Goal: Use online tool/utility: Utilize a website feature to perform a specific function

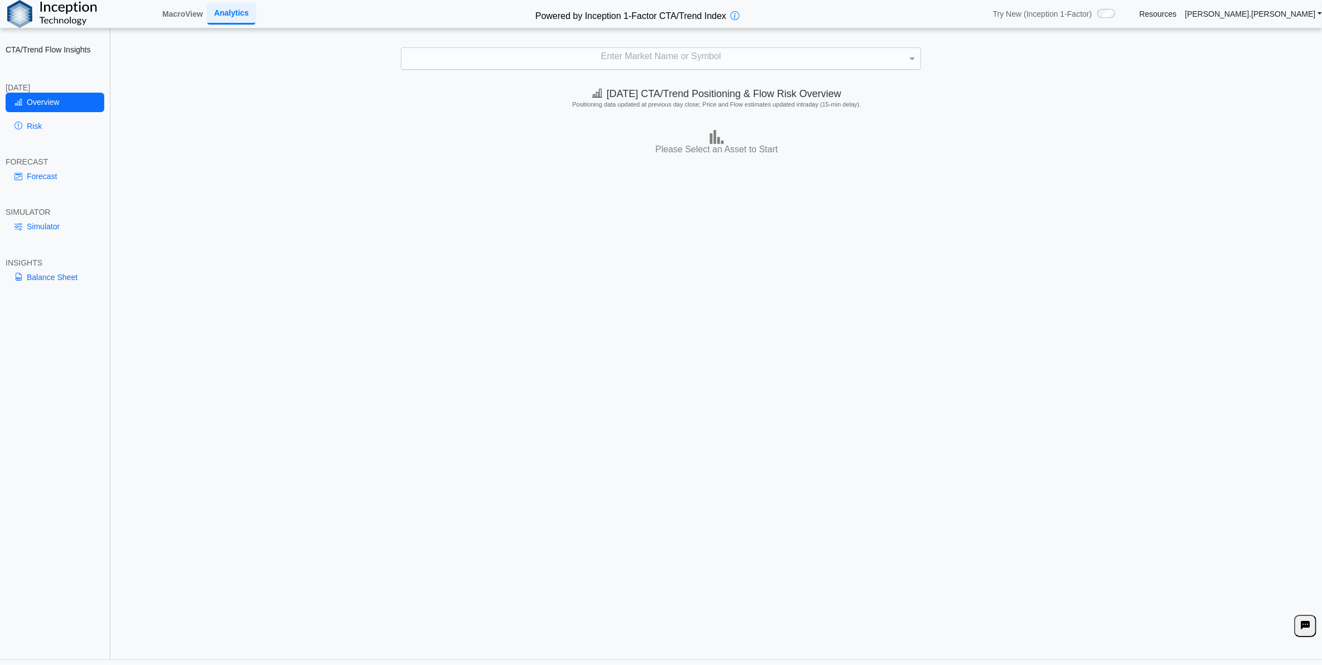
click at [601, 52] on div "Enter Market Name or Symbol" at bounding box center [661, 58] width 519 height 21
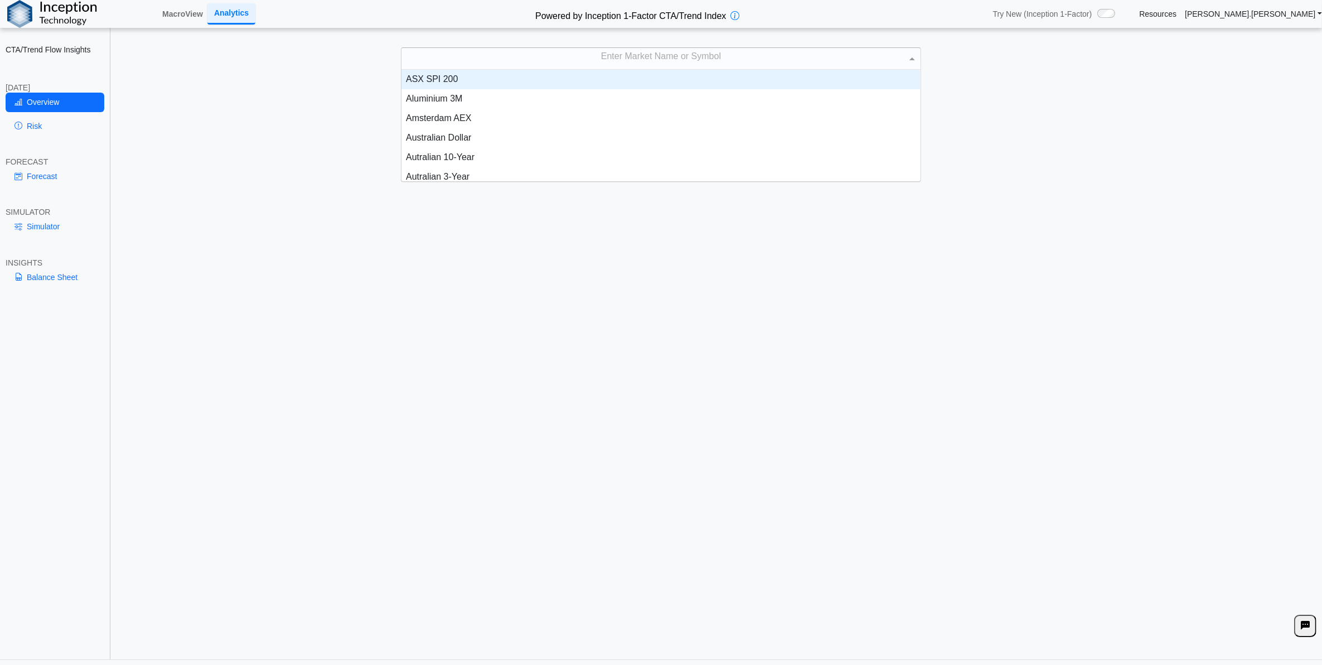
scroll to position [101, 508]
click at [600, 59] on div "Enter Market Name or Symbol" at bounding box center [661, 58] width 519 height 21
type input "****"
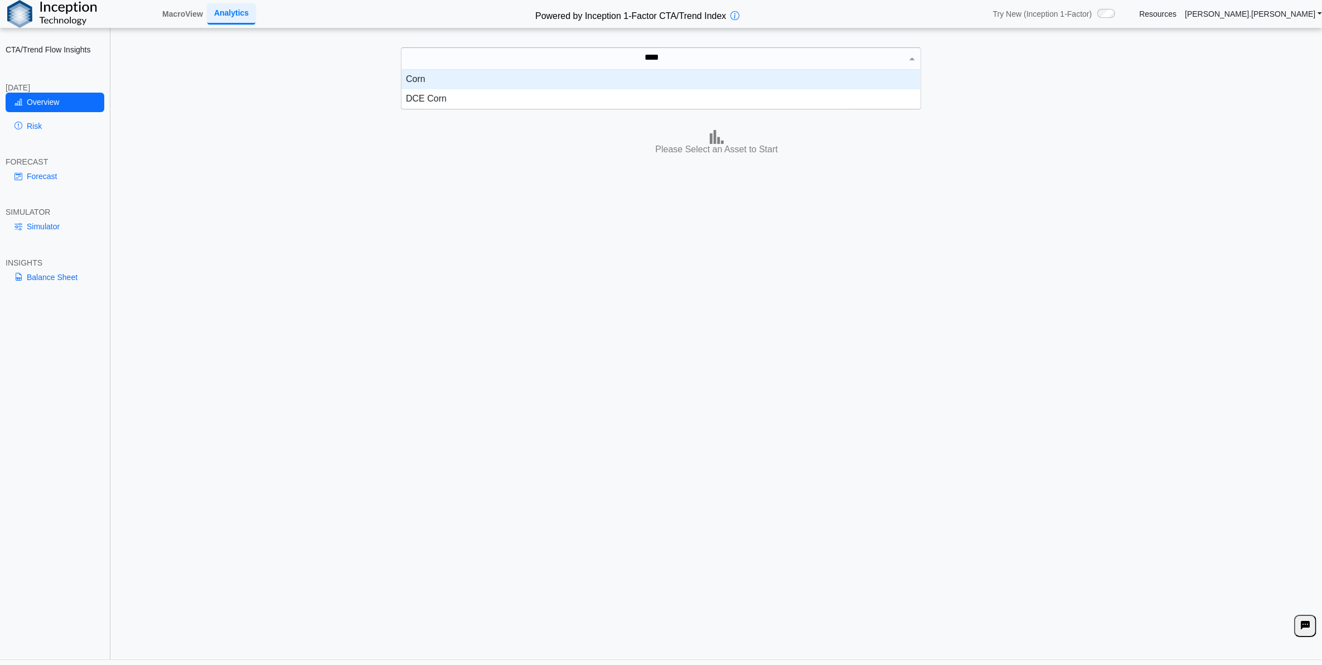
click at [591, 81] on div "Corn" at bounding box center [661, 80] width 519 height 20
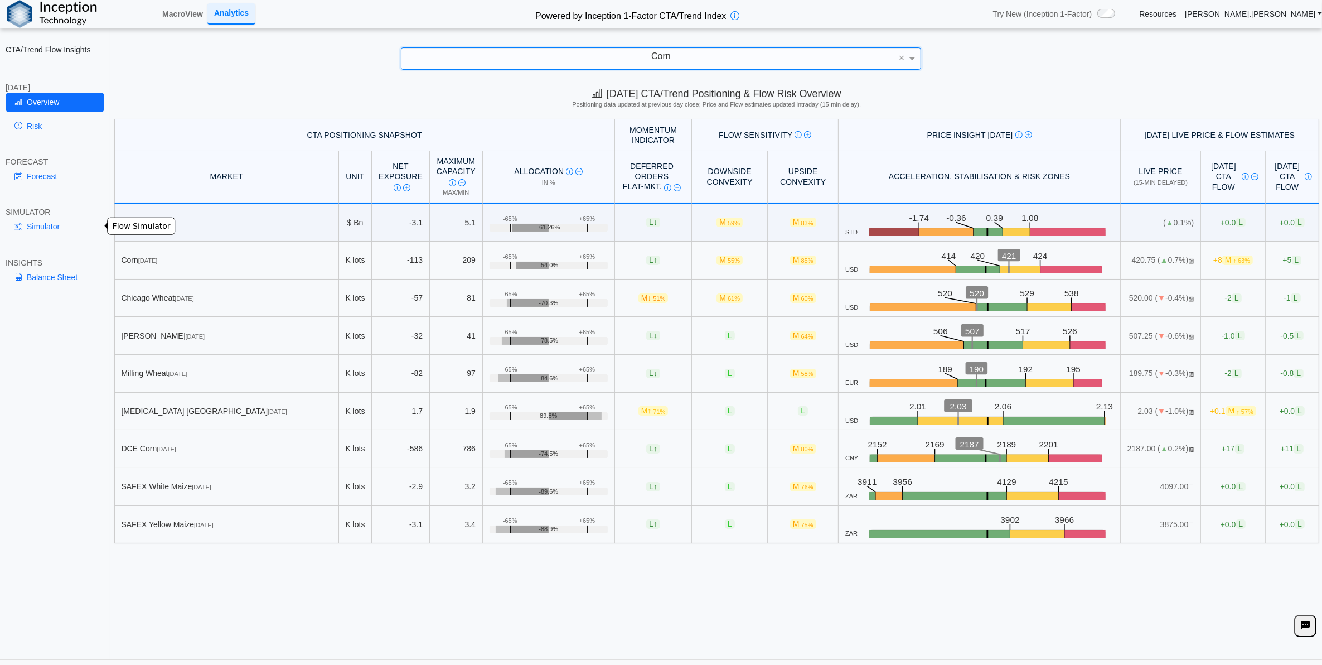
click at [73, 225] on link "Simulator" at bounding box center [55, 226] width 99 height 19
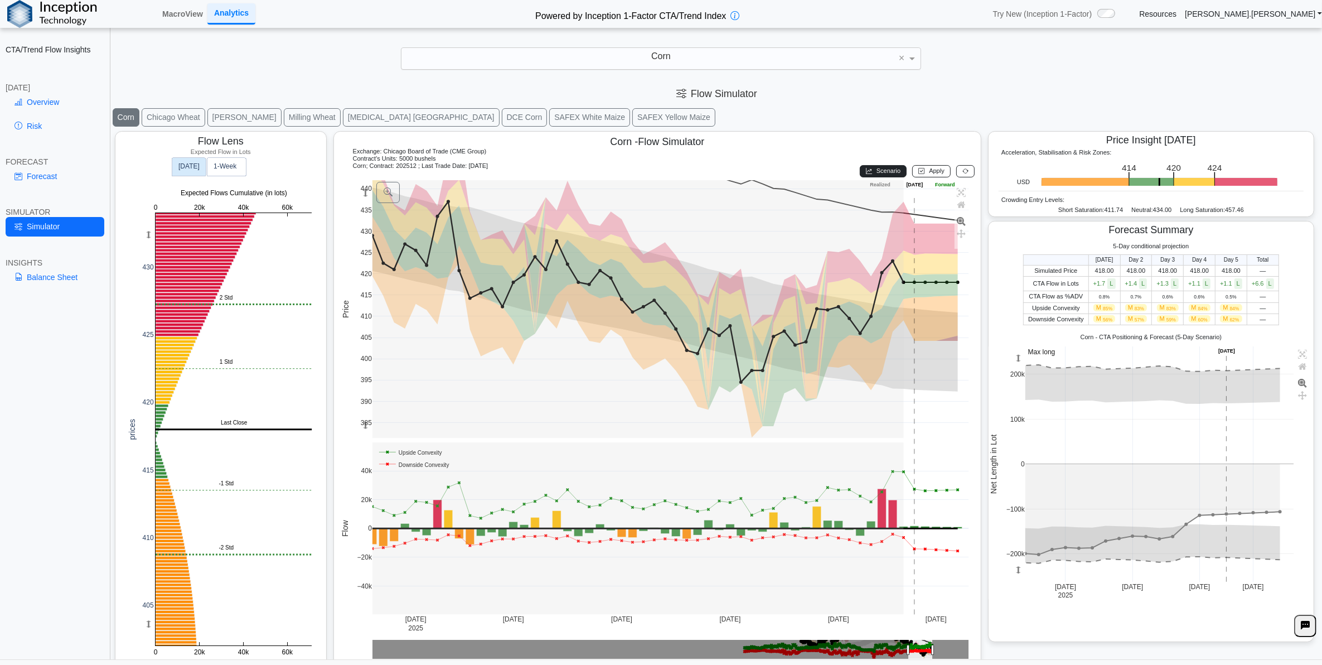
click at [888, 177] on button "Scenario" at bounding box center [883, 171] width 47 height 12
click at [929, 173] on span "Apply" at bounding box center [937, 170] width 16 height 7
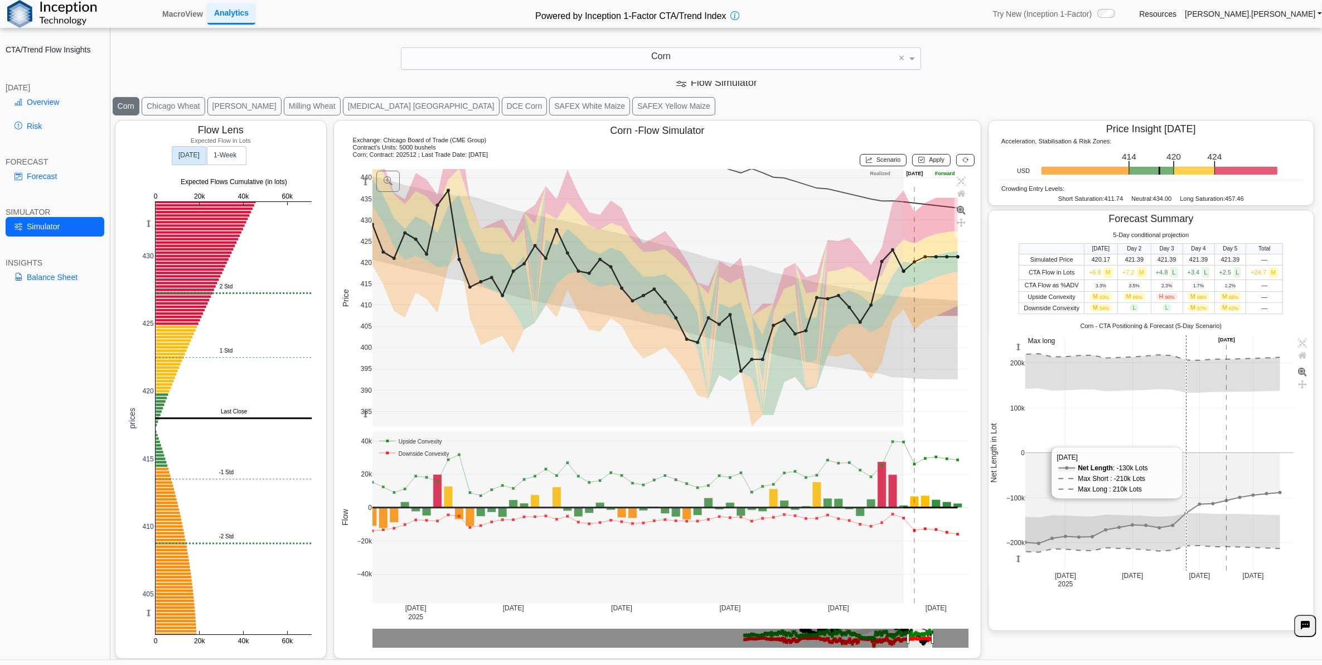
scroll to position [14, 0]
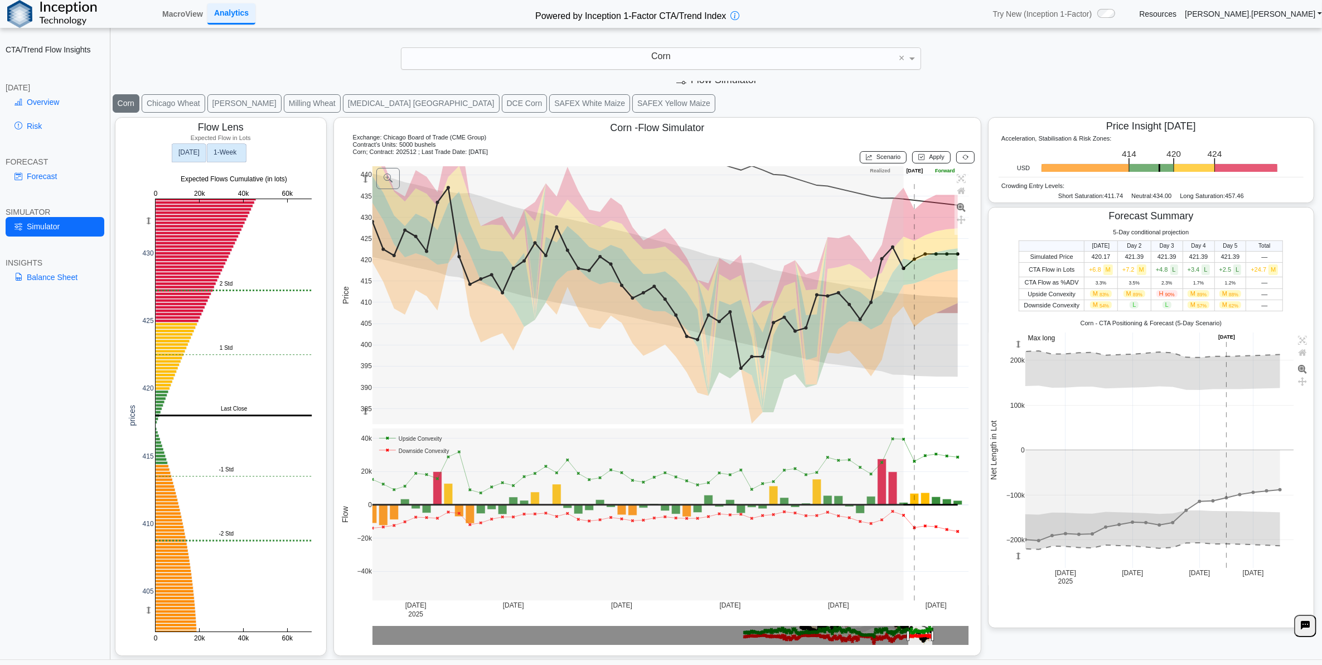
click at [226, 153] on text "1‑Week" at bounding box center [225, 153] width 23 height 8
click at [198, 157] on rect at bounding box center [188, 153] width 34 height 18
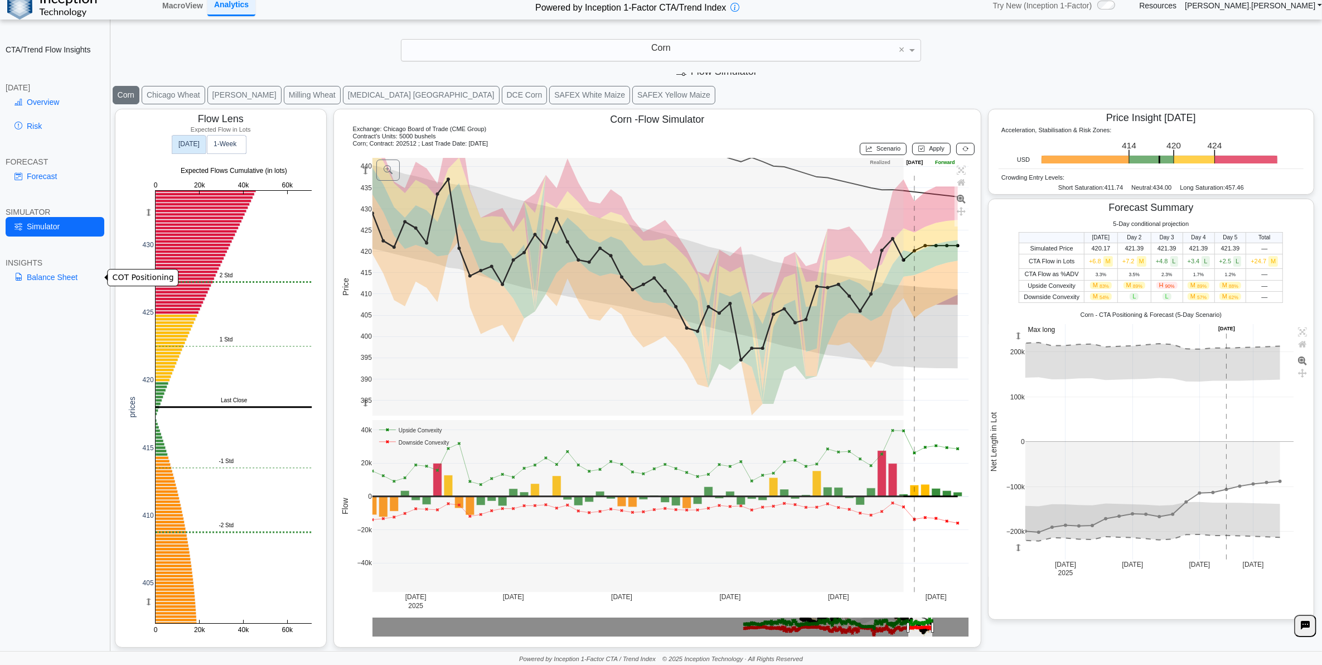
click at [54, 269] on link "Balance Sheet" at bounding box center [55, 277] width 99 height 19
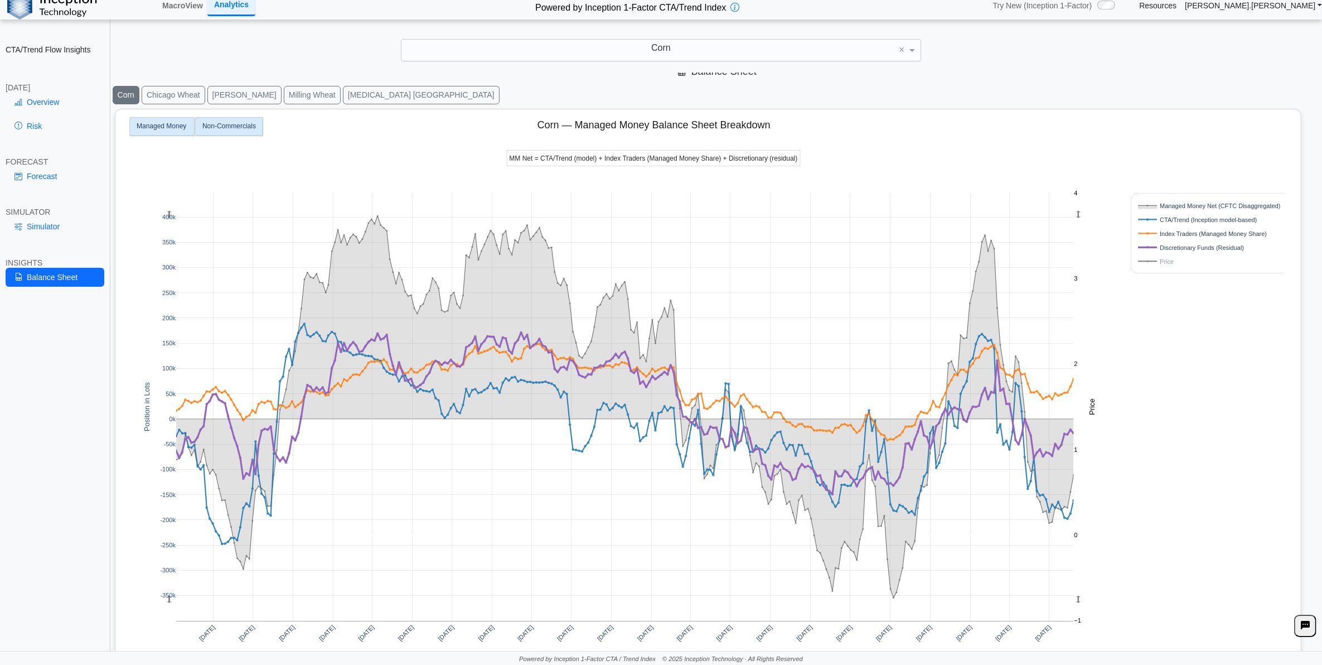
click at [239, 126] on text "Non-Commercials" at bounding box center [229, 127] width 54 height 8
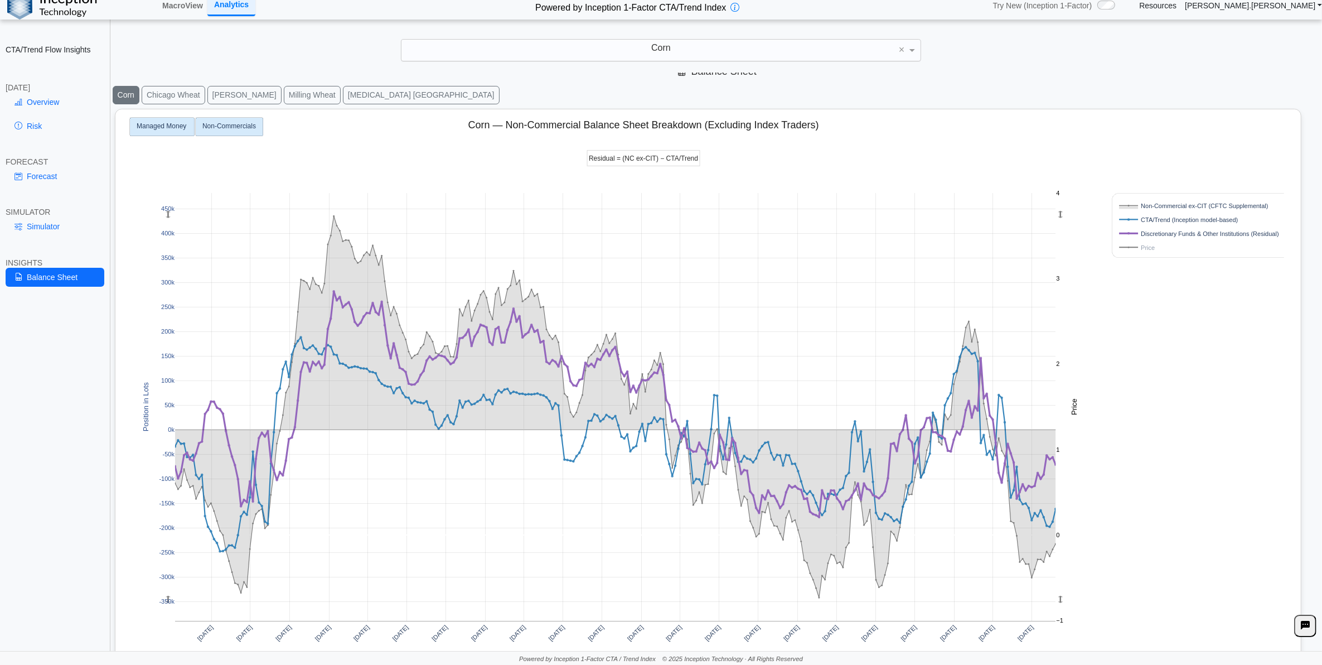
click at [177, 126] on text "Managed Money" at bounding box center [162, 127] width 50 height 8
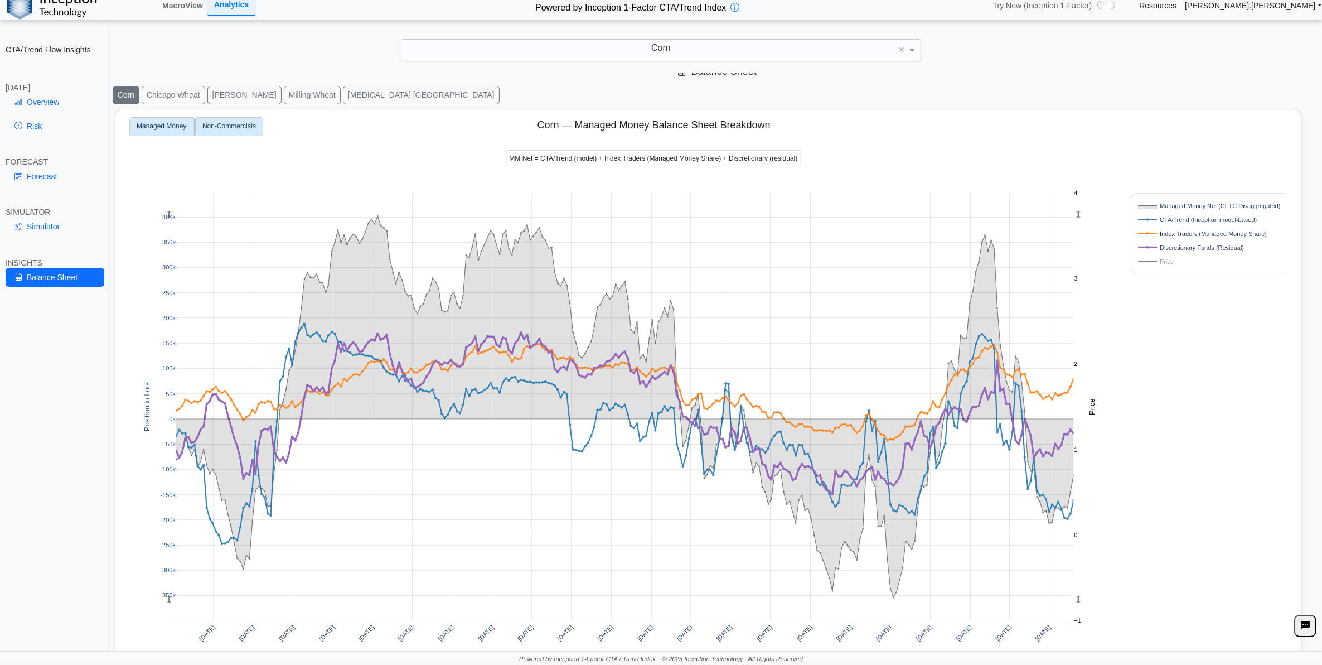
click at [232, 125] on text "Non-Commercials" at bounding box center [229, 127] width 54 height 8
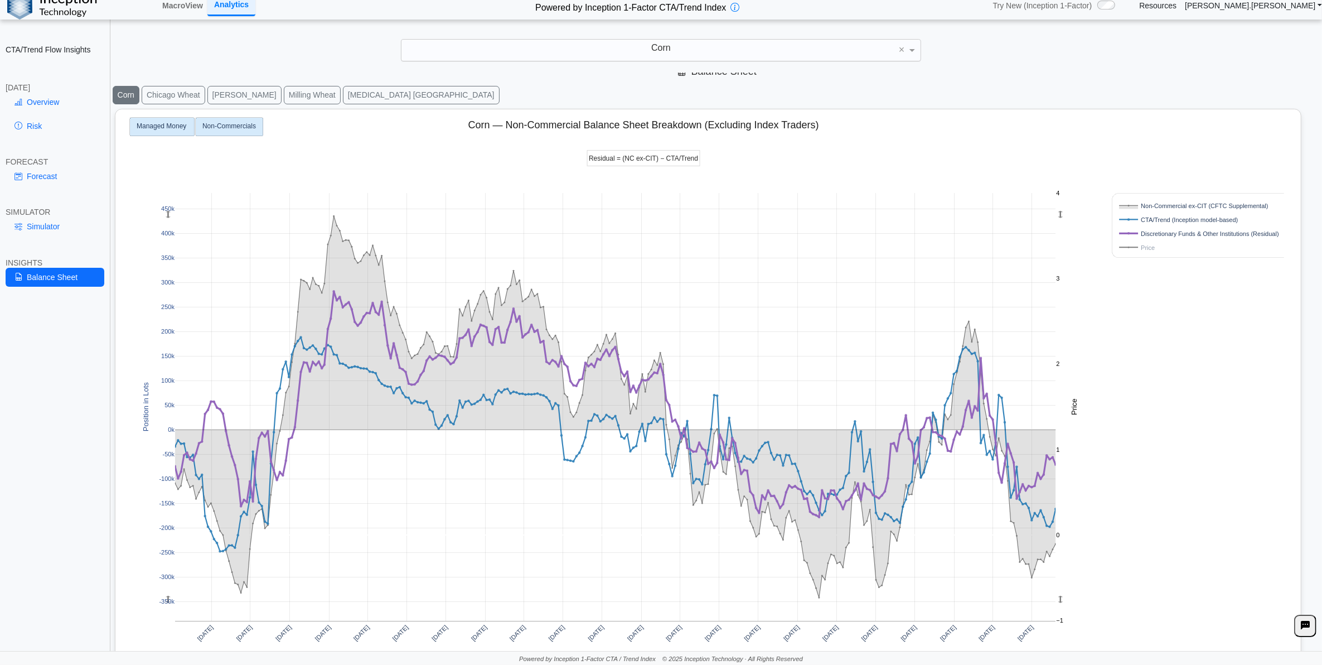
click at [183, 128] on text "Managed Money" at bounding box center [162, 127] width 50 height 8
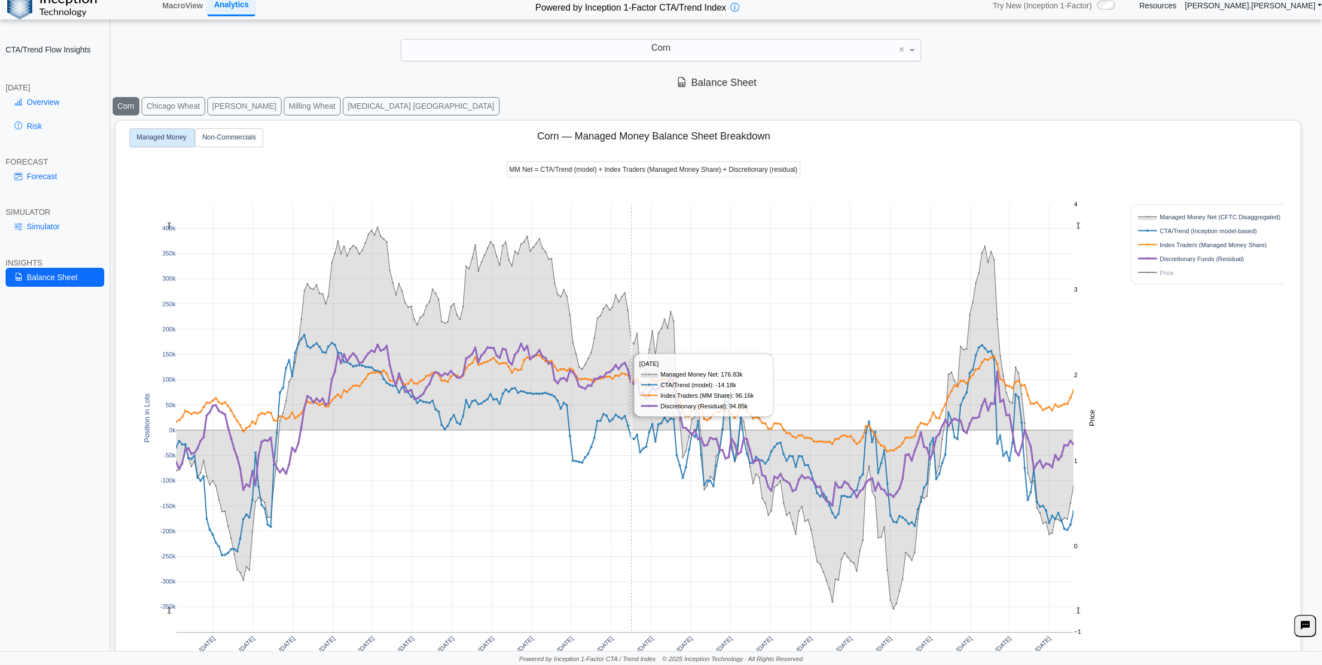
scroll to position [0, 0]
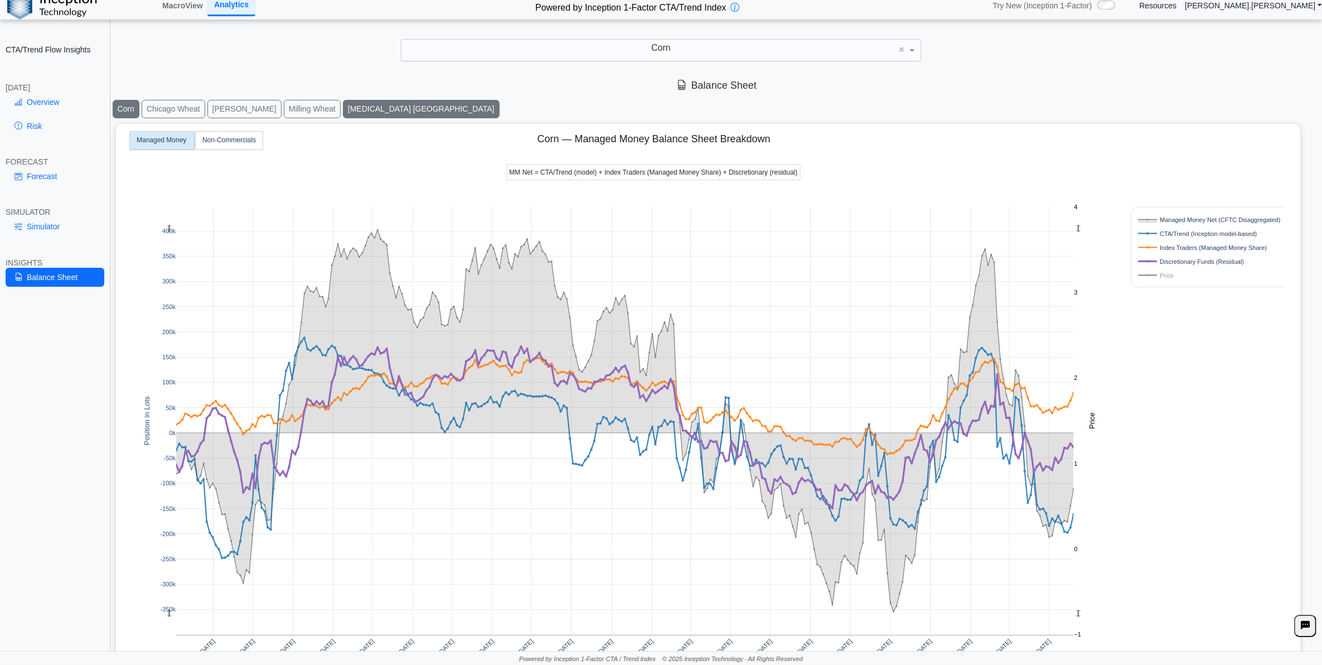
click at [353, 106] on button "[MEDICAL_DATA] [GEOGRAPHIC_DATA]" at bounding box center [421, 109] width 157 height 18
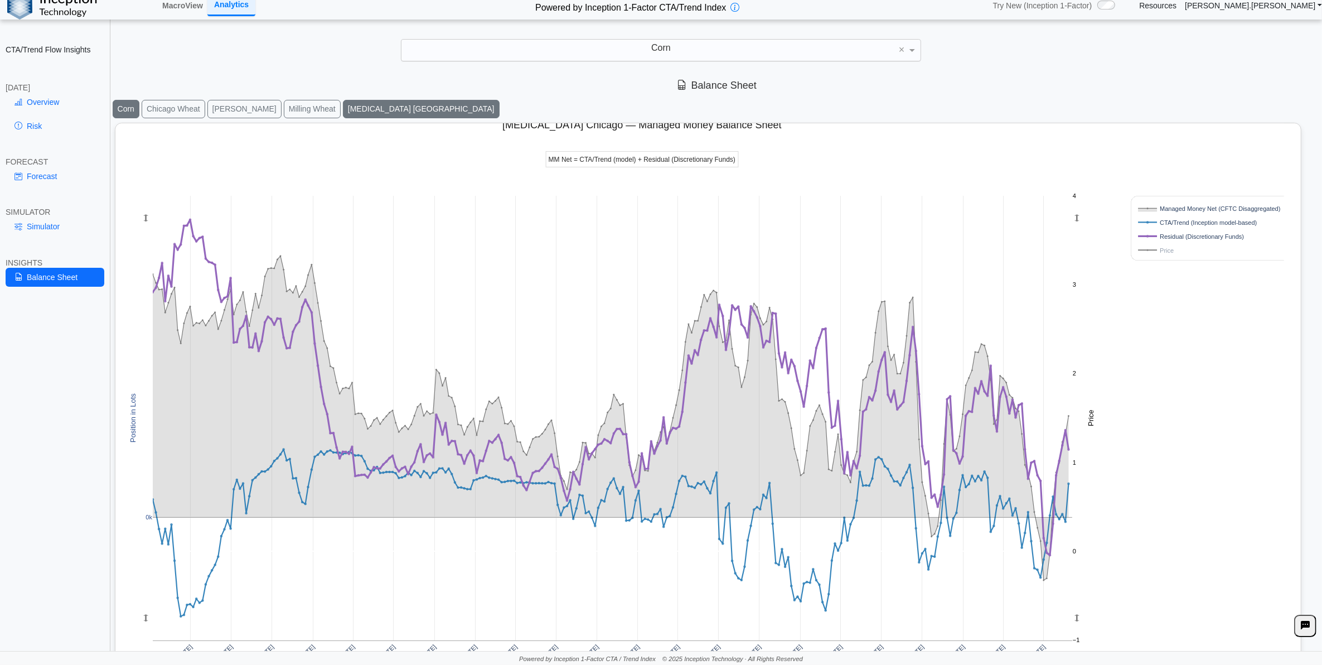
click at [134, 104] on button "Corn" at bounding box center [126, 109] width 27 height 18
click at [165, 112] on button "Chicago Wheat" at bounding box center [174, 109] width 64 height 18
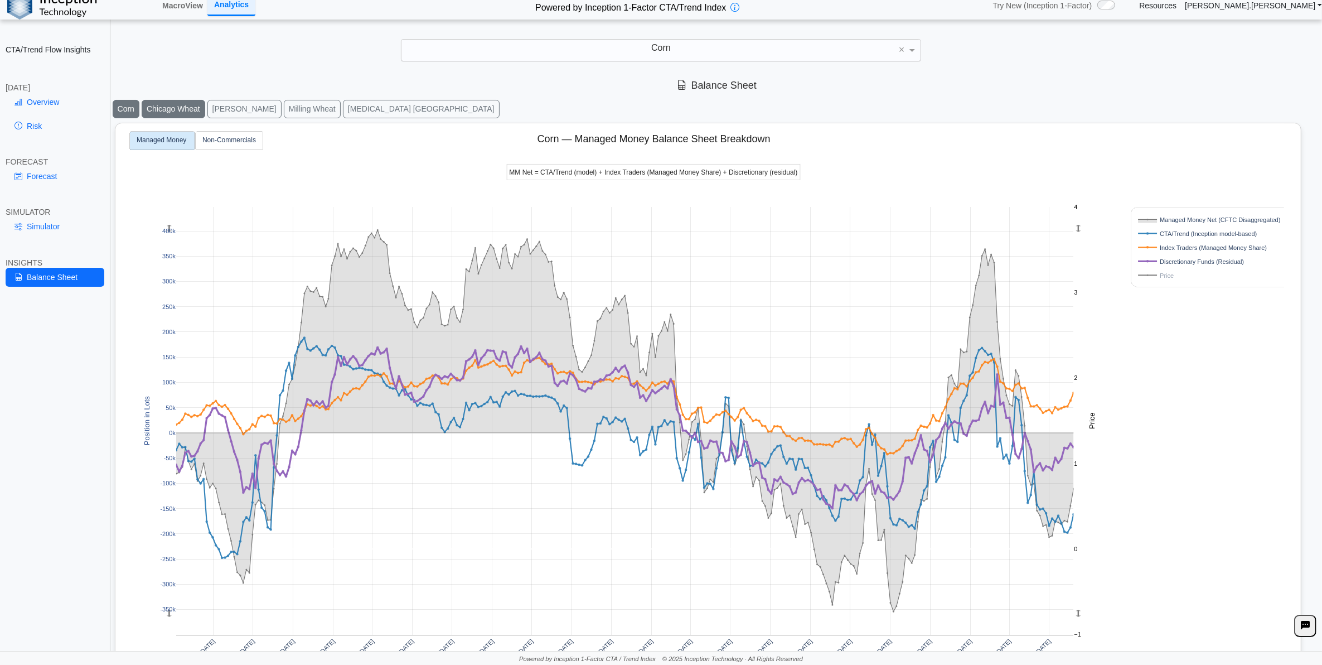
click at [163, 113] on button "Chicago Wheat" at bounding box center [174, 109] width 64 height 18
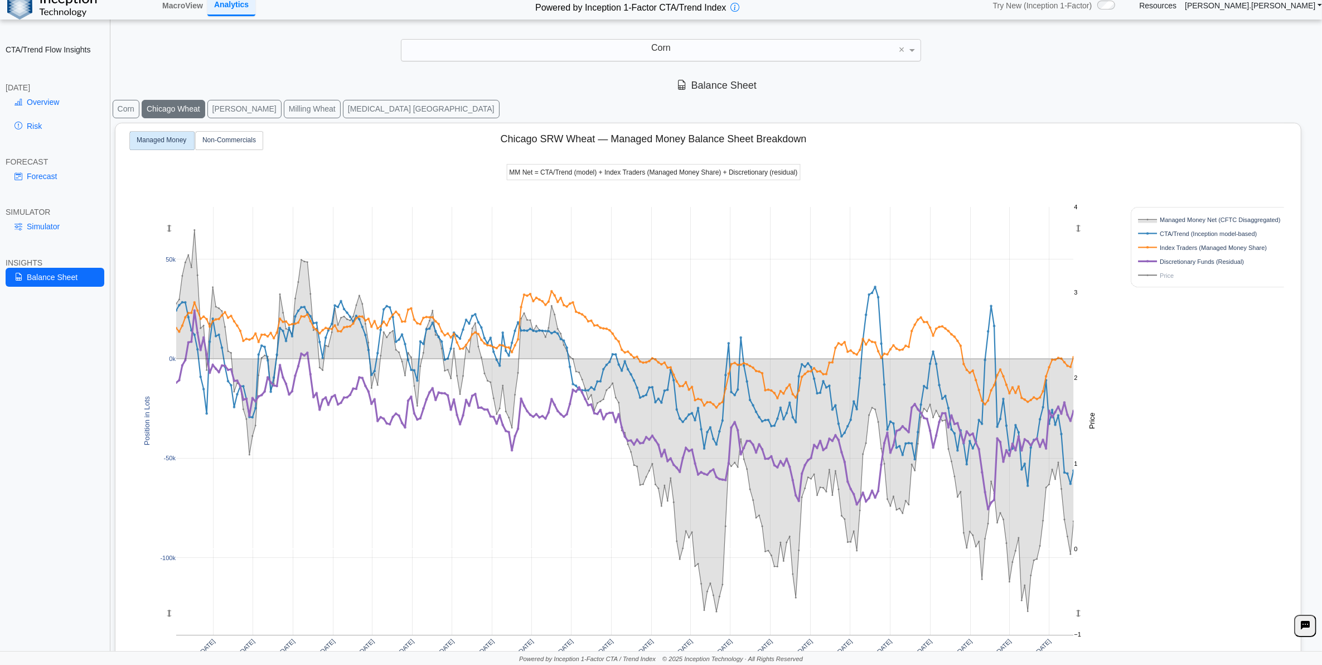
click at [171, 113] on button "Chicago Wheat" at bounding box center [174, 109] width 64 height 18
click at [120, 109] on button "Corn" at bounding box center [126, 109] width 27 height 18
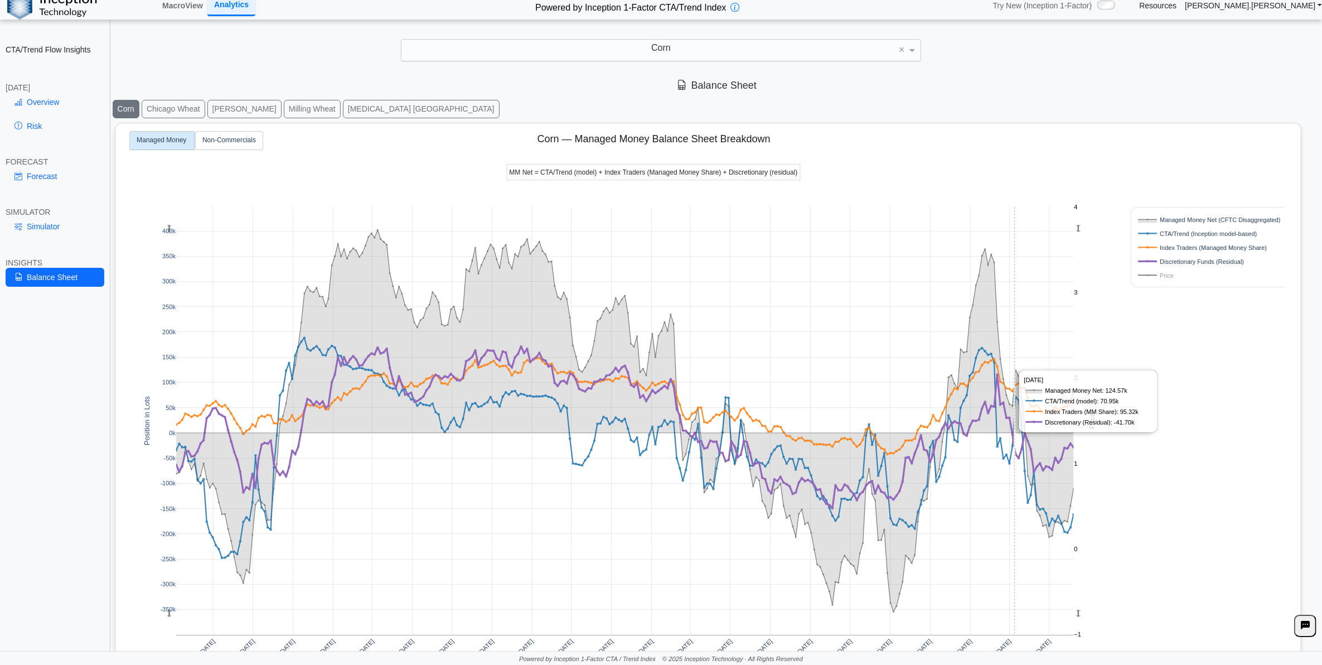
scroll to position [70, 0]
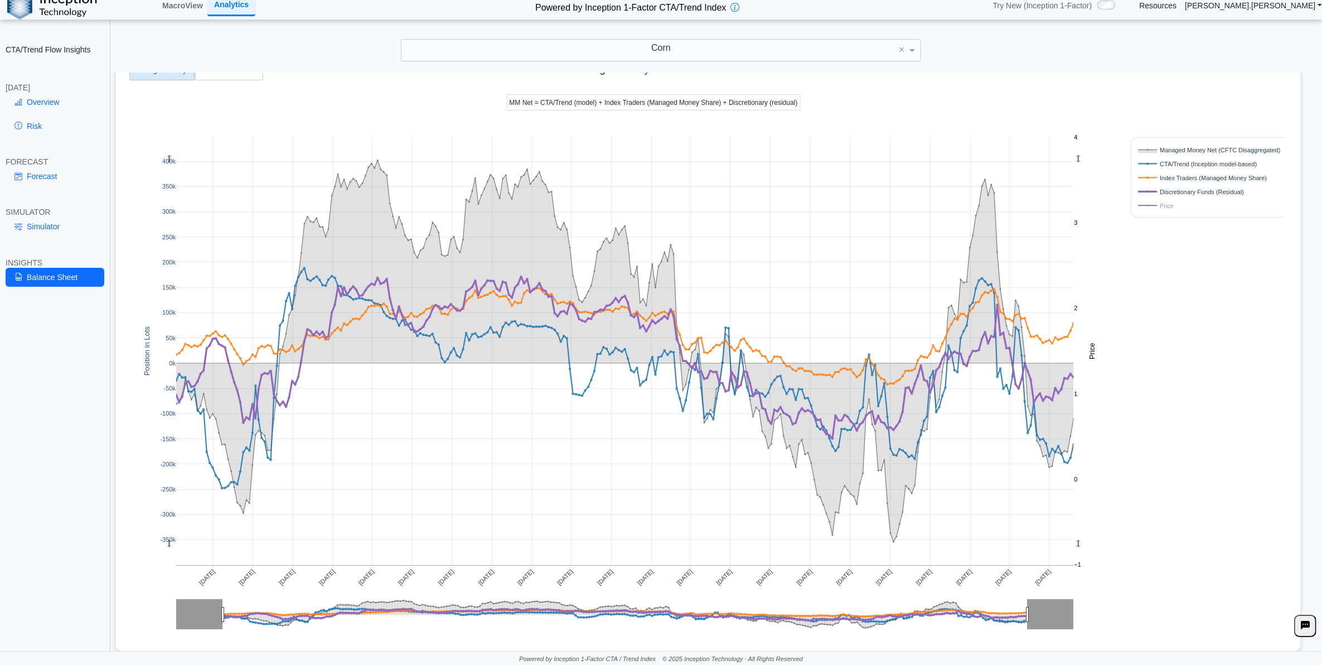
click at [1164, 207] on rect at bounding box center [1207, 205] width 143 height 11
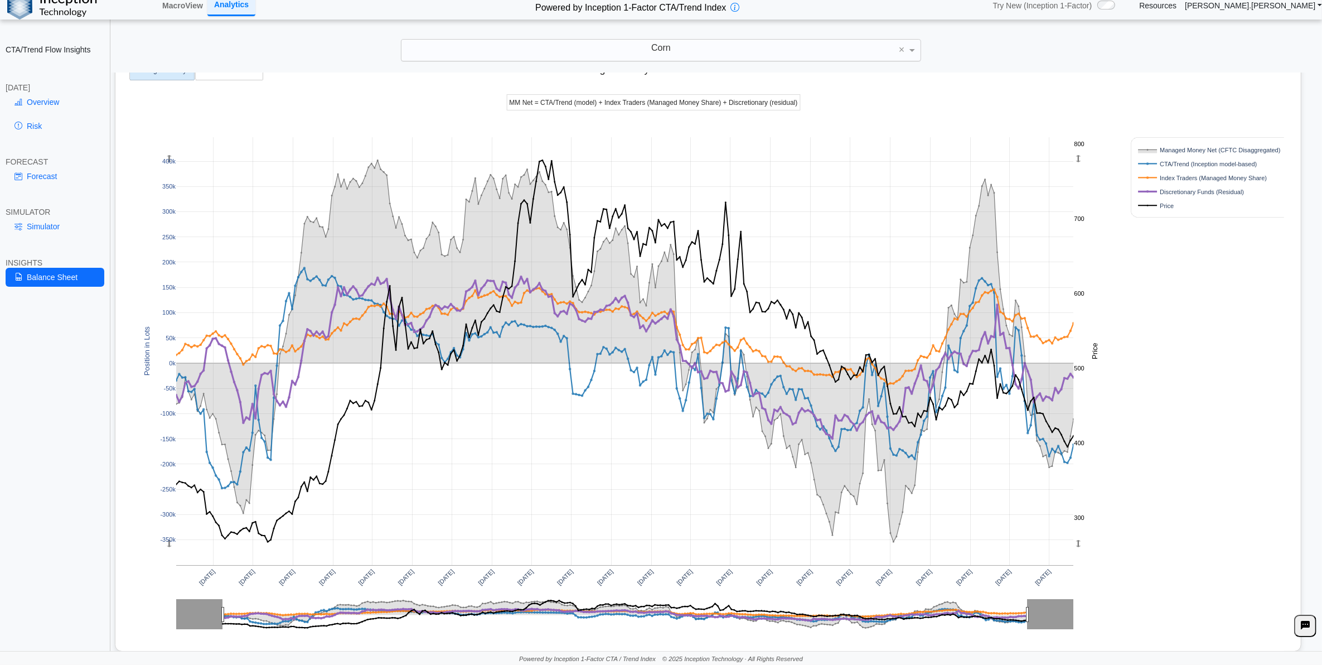
click at [620, 636] on div "[DATE] [DATE] [DATE] [DATE] [DATE] [DATE] [DATE] [DATE] [DATE] [DATE] [DATE] [D…" at bounding box center [703, 370] width 1163 height 632
click at [73, 222] on link "Simulator" at bounding box center [55, 226] width 99 height 19
